Goal: Entertainment & Leisure: Browse casually

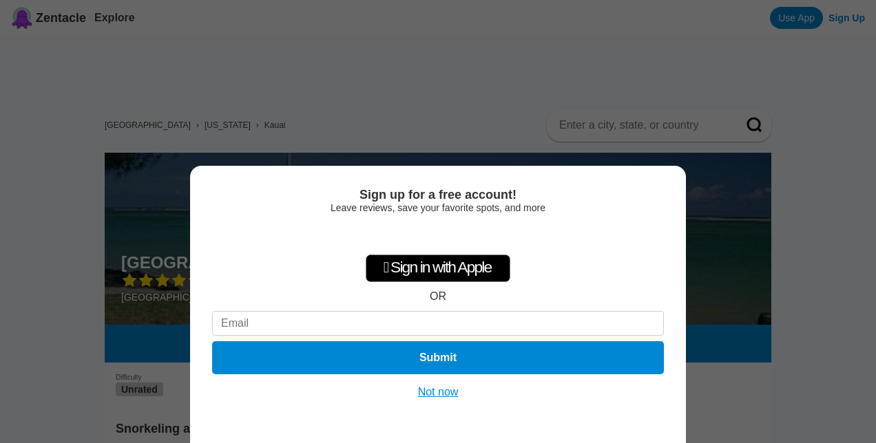
click at [444, 393] on button "Not now" at bounding box center [438, 393] width 49 height 14
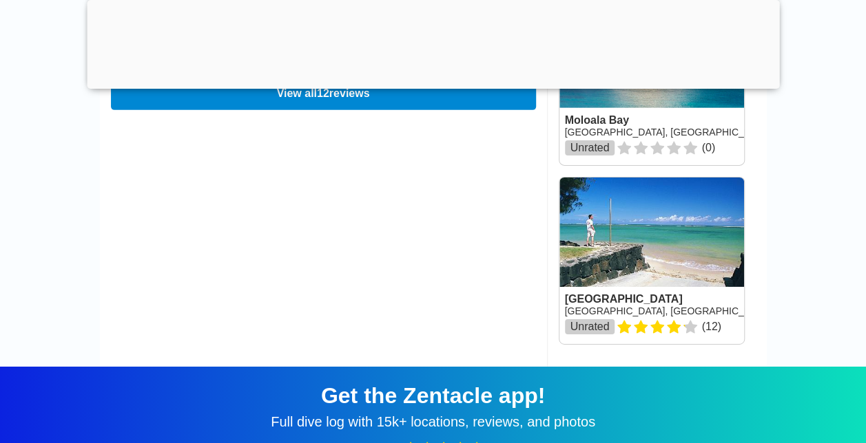
scroll to position [2161, 0]
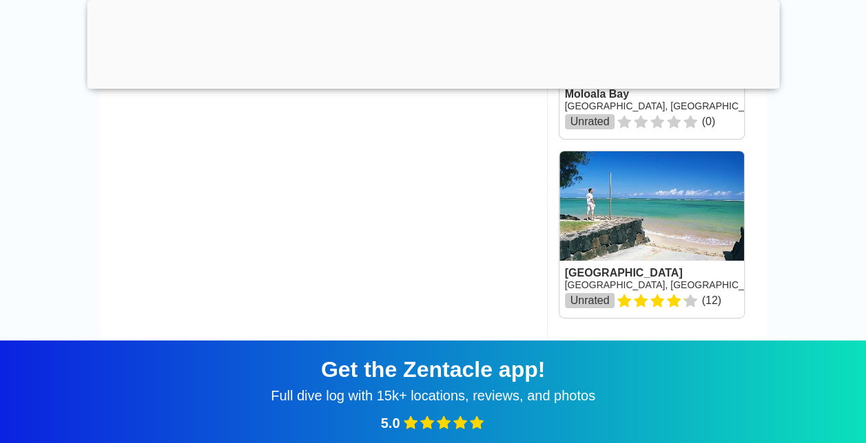
click at [702, 245] on link at bounding box center [651, 235] width 185 height 167
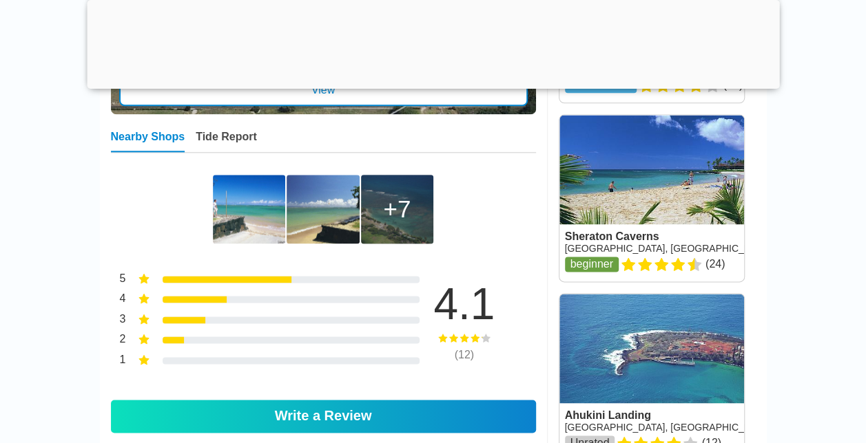
scroll to position [769, 0]
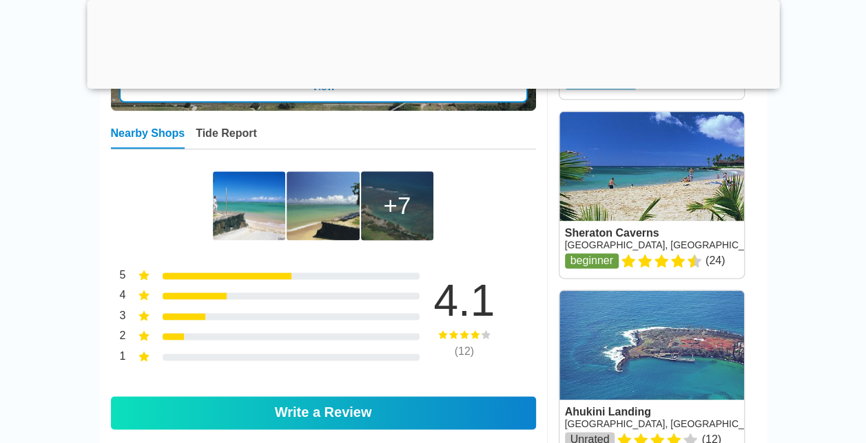
click at [413, 220] on div "7" at bounding box center [397, 205] width 72 height 69
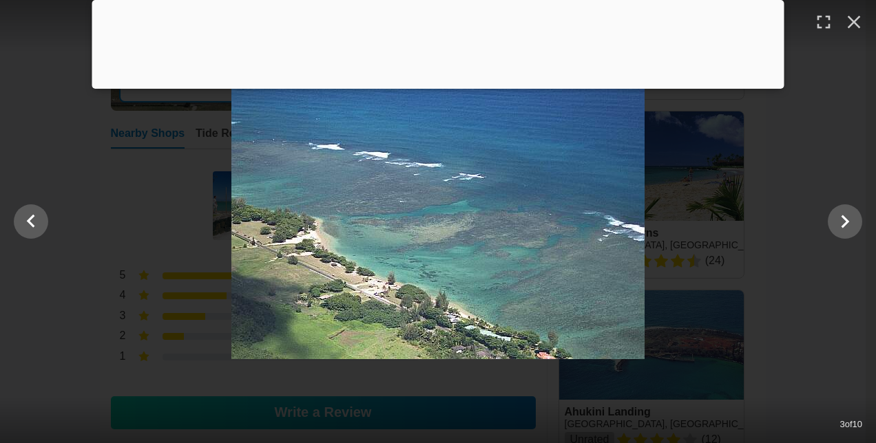
click at [96, 377] on div "3 of 10" at bounding box center [438, 221] width 876 height 443
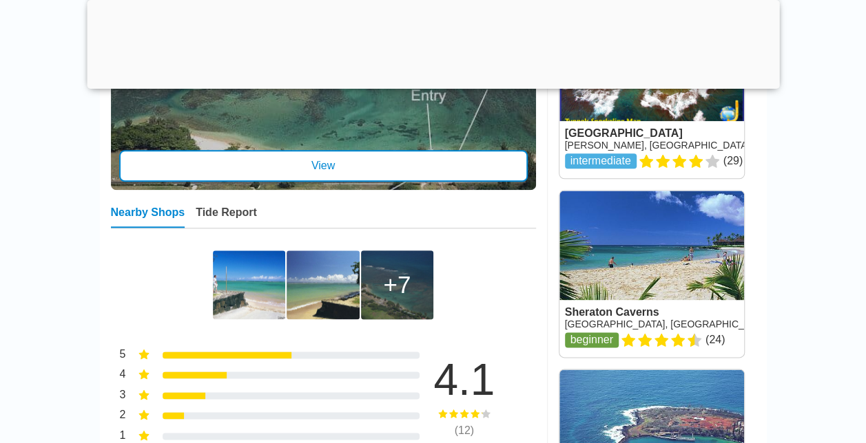
scroll to position [742, 0]
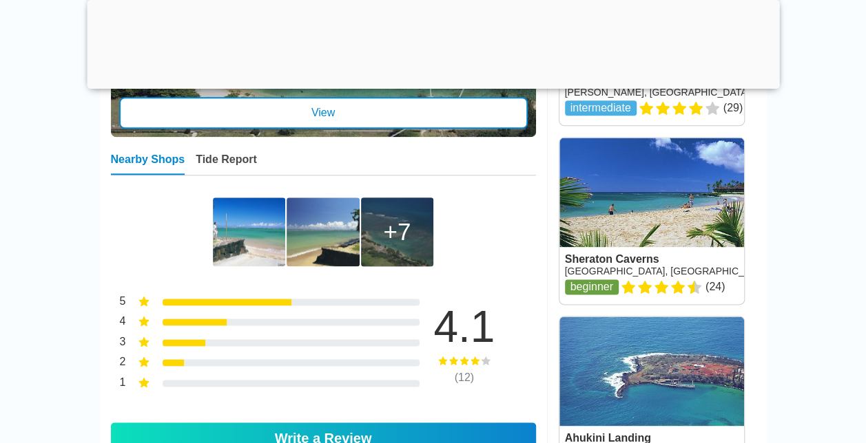
click at [387, 231] on div "7" at bounding box center [397, 232] width 28 height 28
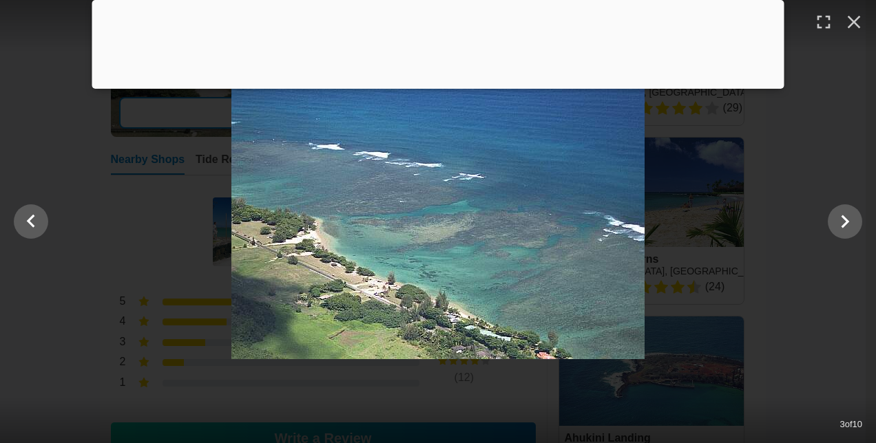
click at [787, 286] on div at bounding box center [438, 221] width 876 height 275
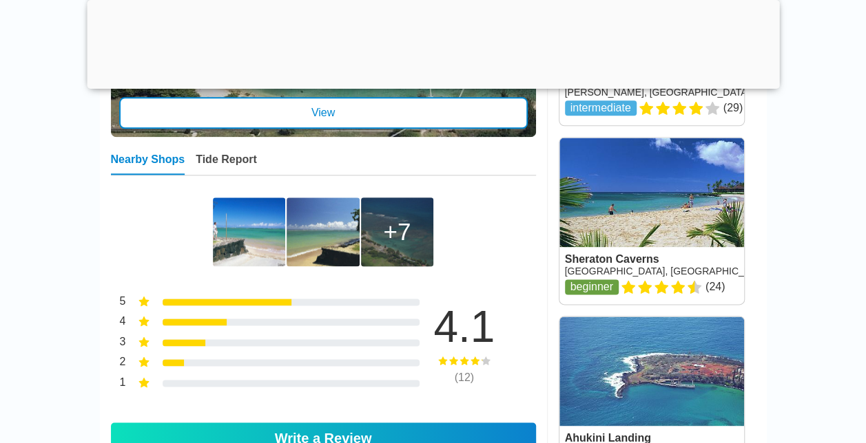
click at [428, 242] on div "7" at bounding box center [397, 232] width 72 height 69
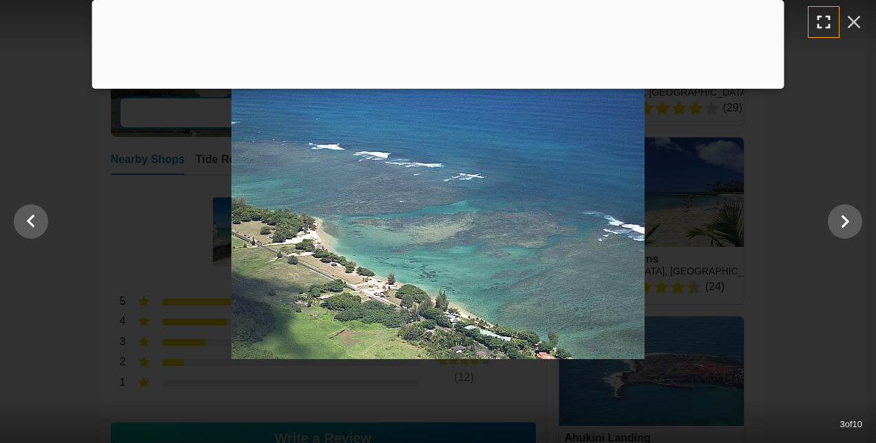
click at [817, 22] on icon "button" at bounding box center [824, 22] width 22 height 22
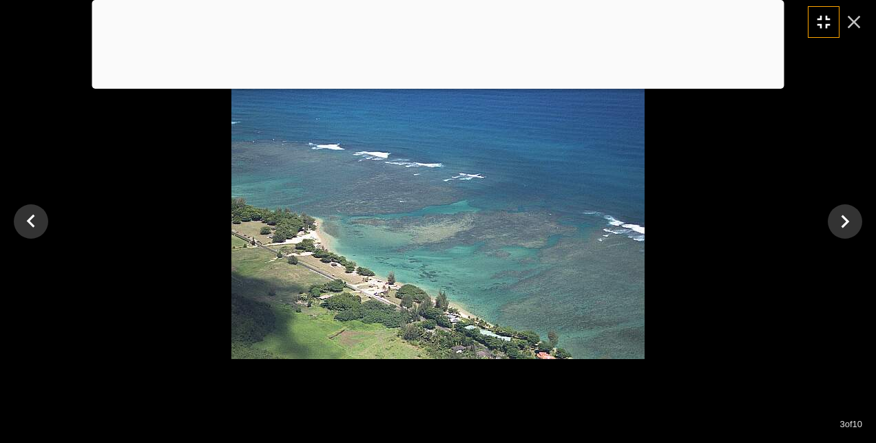
click at [817, 22] on icon "button" at bounding box center [824, 22] width 22 height 22
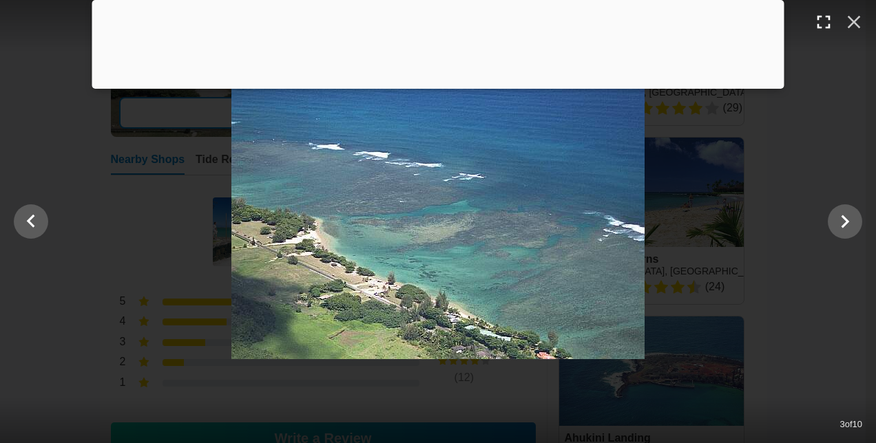
drag, startPoint x: 431, startPoint y: 255, endPoint x: 839, endPoint y: 282, distance: 409.3
click at [839, 282] on div at bounding box center [438, 221] width 876 height 275
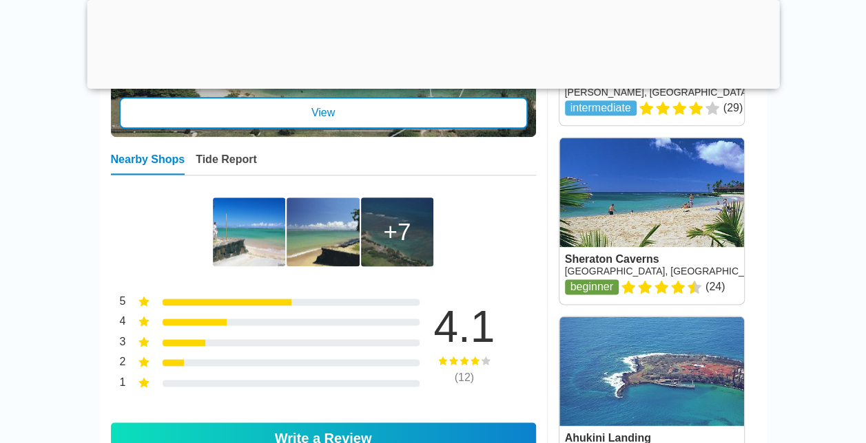
click at [403, 246] on div "7" at bounding box center [397, 232] width 28 height 28
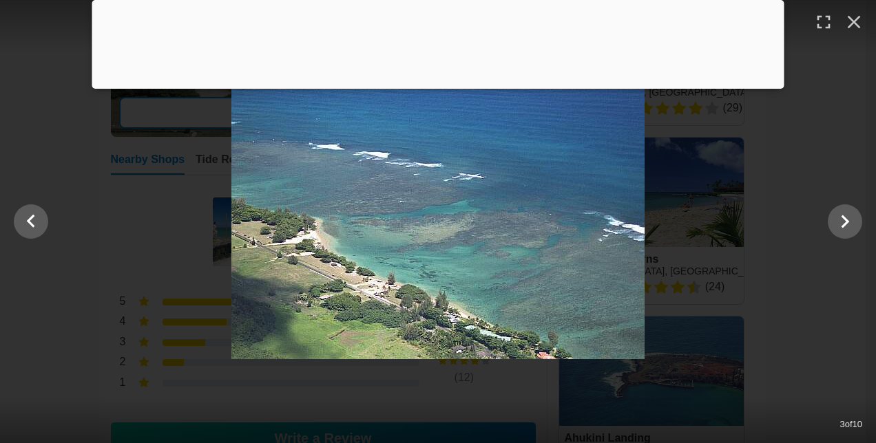
click at [802, 277] on div at bounding box center [438, 221] width 876 height 275
